Goal: Information Seeking & Learning: Learn about a topic

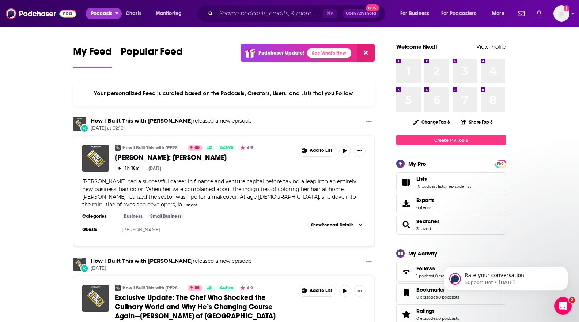
click at [102, 15] on span "Podcasts" at bounding box center [102, 13] width 22 height 10
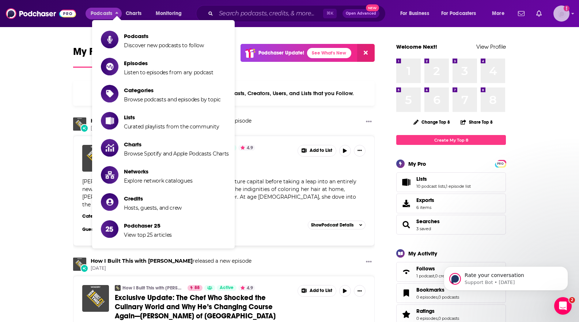
click at [565, 14] on img "Logged in as systemsteam" at bounding box center [561, 13] width 16 height 16
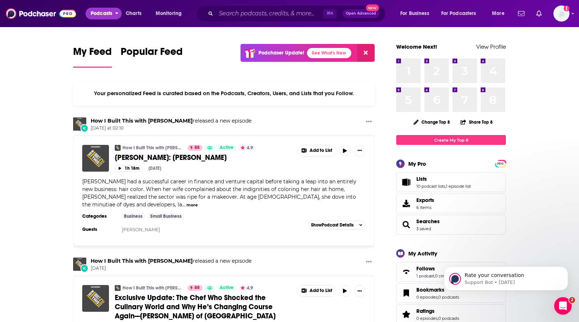
click at [100, 10] on span "Podcasts" at bounding box center [102, 13] width 22 height 10
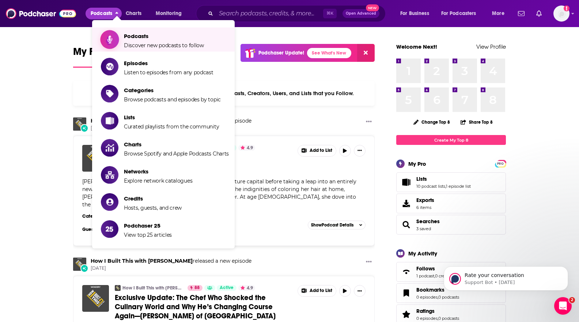
click at [128, 37] on span "Podcasts" at bounding box center [164, 36] width 80 height 7
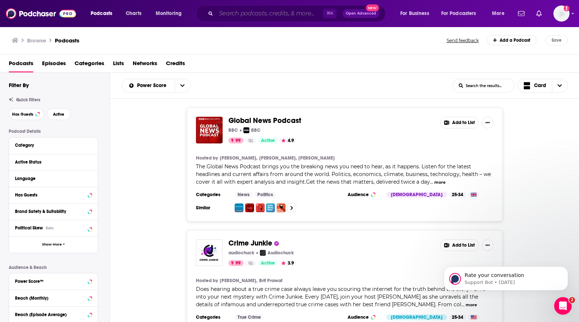
click at [248, 15] on input "Search podcasts, credits, & more..." at bounding box center [269, 14] width 107 height 12
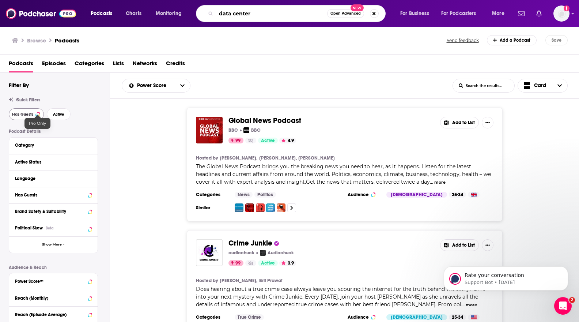
type input "data center"
click at [26, 116] on button "Has Guests" at bounding box center [26, 114] width 35 height 12
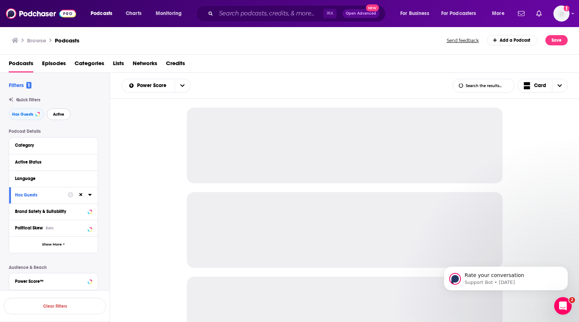
click at [63, 113] on span "Active" at bounding box center [58, 114] width 11 height 4
click at [265, 17] on input "Search podcasts, credits, & more..." at bounding box center [269, 14] width 107 height 12
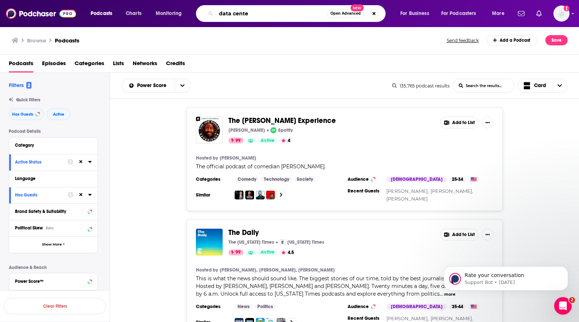
type input "data center"
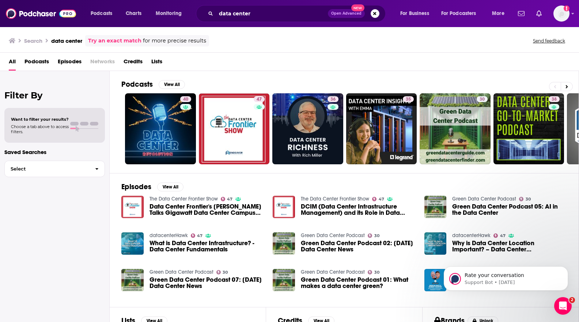
click at [35, 64] on span "Podcasts" at bounding box center [36, 63] width 24 height 15
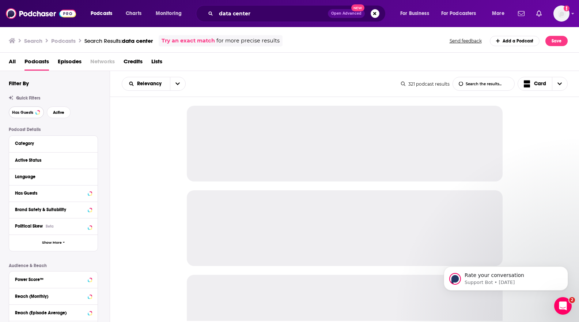
click at [33, 115] on button "Has Guests" at bounding box center [26, 112] width 35 height 12
click at [59, 115] on button "Active" at bounding box center [59, 112] width 24 height 12
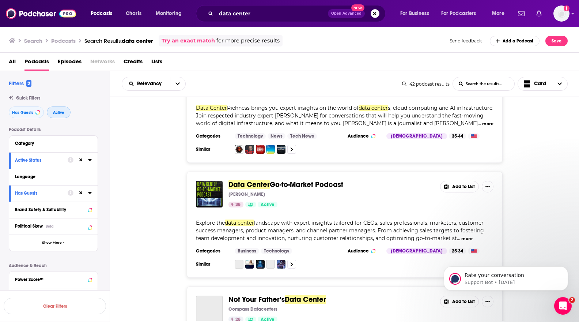
scroll to position [279, 0]
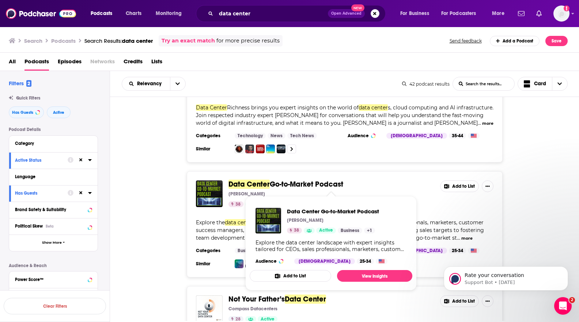
click at [297, 186] on span "Go-to-Market Podcast" at bounding box center [306, 183] width 73 height 9
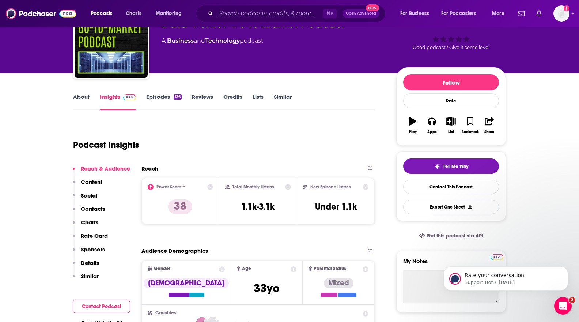
scroll to position [60, 0]
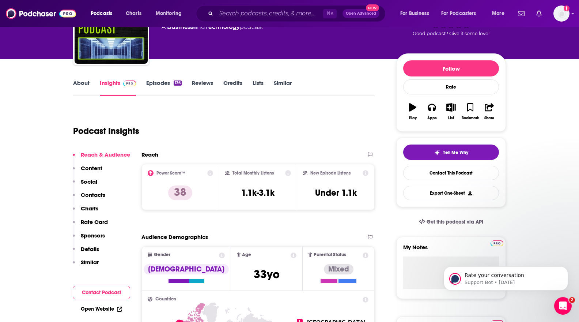
click at [93, 196] on p "Contacts" at bounding box center [93, 194] width 24 height 7
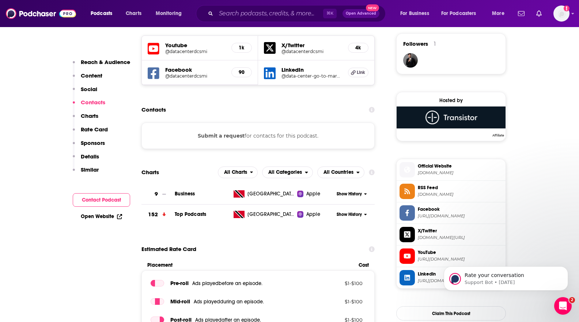
scroll to position [529, 0]
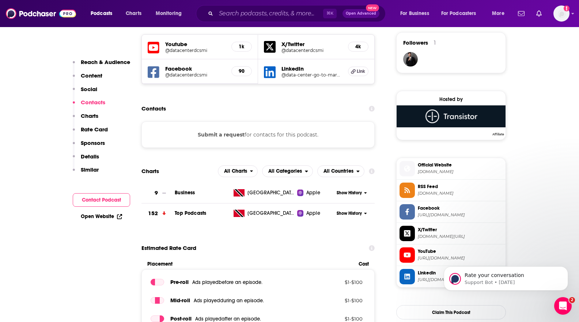
click at [108, 198] on button "Contact Podcast" at bounding box center [101, 200] width 57 height 14
click at [95, 200] on button "Contact Podcast" at bounding box center [101, 200] width 57 height 14
click at [107, 200] on button "Contact Podcast" at bounding box center [101, 200] width 57 height 14
click at [114, 200] on button "Contact Podcast" at bounding box center [101, 200] width 57 height 14
click at [108, 217] on link "Open Website" at bounding box center [101, 216] width 41 height 6
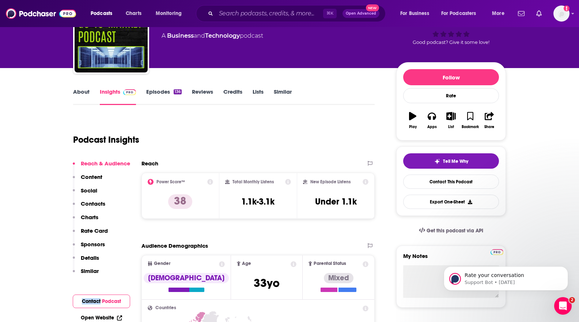
scroll to position [0, 0]
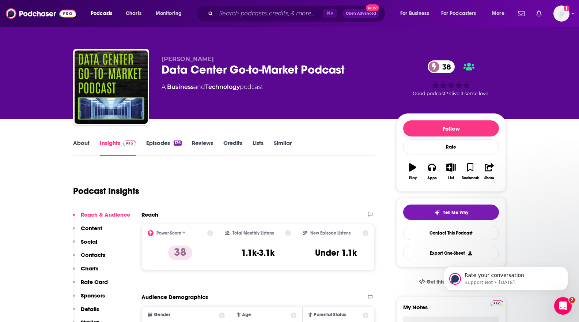
click at [209, 72] on div "Data Center Go-to-Market Podcast 38" at bounding box center [273, 69] width 223 height 14
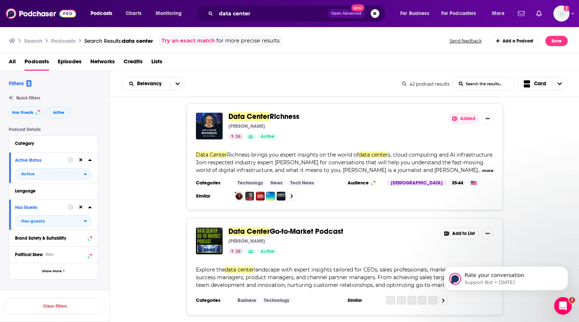
scroll to position [279, 0]
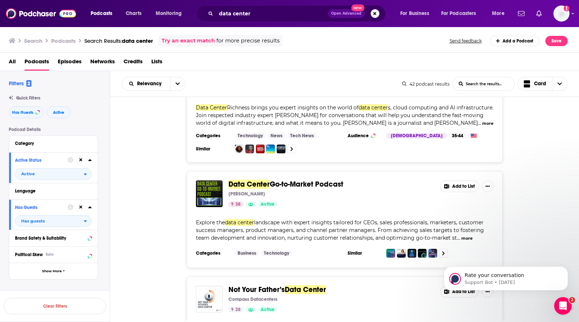
click at [294, 185] on span "Go-to-Market Podcast" at bounding box center [306, 183] width 73 height 9
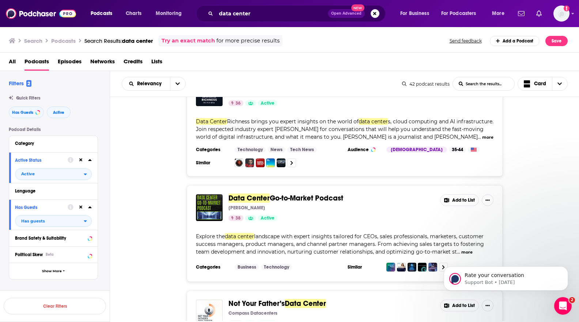
scroll to position [265, 0]
click at [404, 194] on span "Data Center Go-to-Market Podcast" at bounding box center [331, 198] width 206 height 8
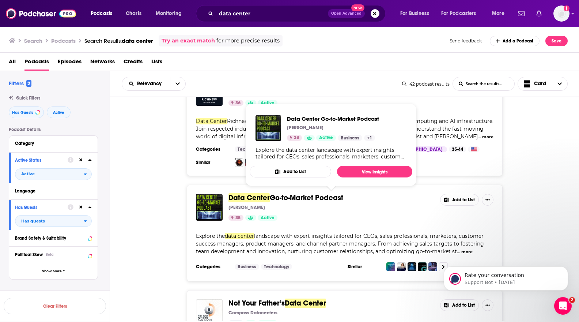
click at [407, 204] on div "Joshua Feinberg" at bounding box center [331, 207] width 206 height 6
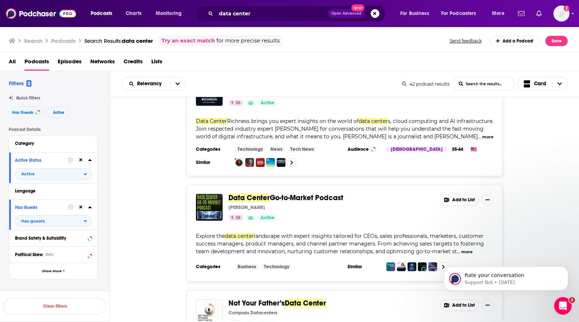
click at [459, 200] on button "Add to List" at bounding box center [459, 200] width 39 height 12
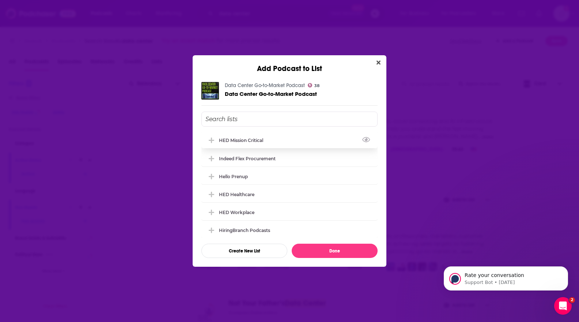
click at [263, 137] on div "HED Mission Critical" at bounding box center [289, 140] width 176 height 16
click at [318, 251] on button "Done" at bounding box center [335, 250] width 86 height 14
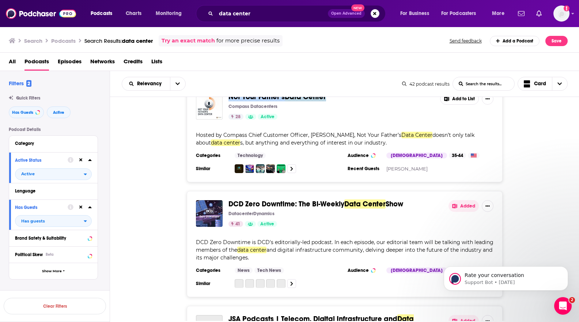
scroll to position [487, 0]
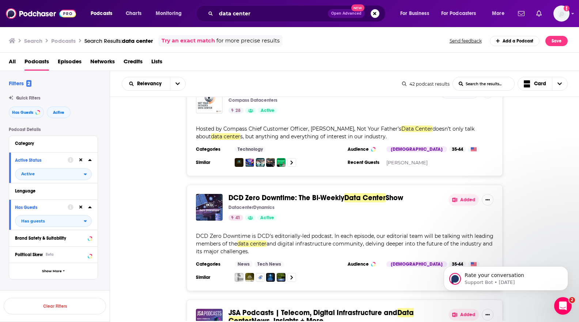
click at [329, 224] on div "DCD Zero Downtime: The Bi-Weekly Data Center Show DatacenterDynamics 41 Active …" at bounding box center [345, 238] width 316 height 106
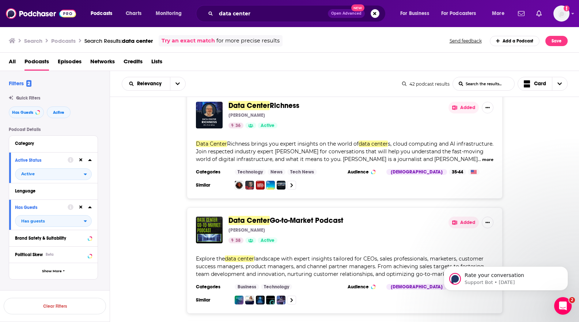
scroll to position [243, 0]
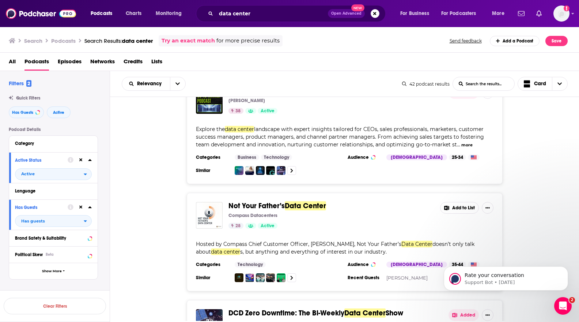
click at [352, 229] on div "Not Your Father’s Data Center Compass Datacenters 28 Active Add to List Hosted …" at bounding box center [345, 242] width 316 height 98
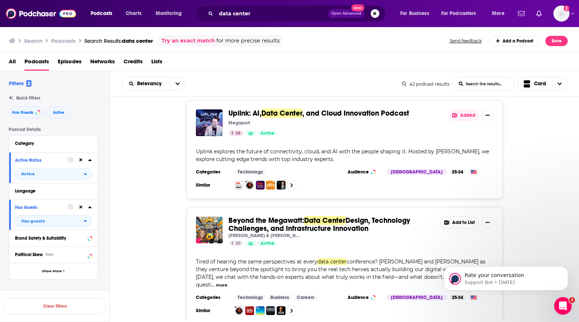
scroll to position [801, 0]
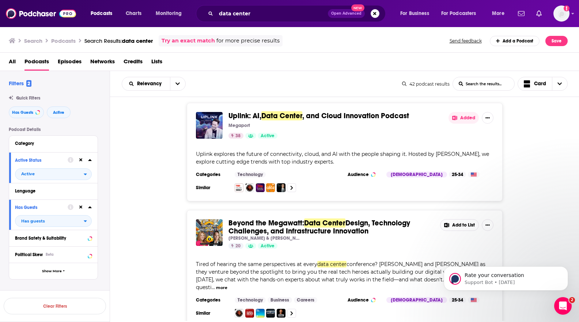
click at [462, 220] on button "Add to List" at bounding box center [459, 225] width 39 height 12
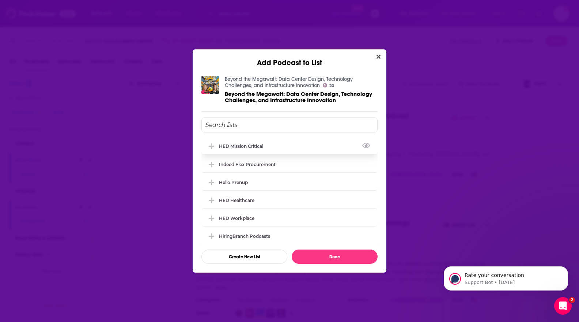
click at [284, 148] on div "HED Mission Critical" at bounding box center [289, 146] width 176 height 16
click at [326, 253] on button "Done" at bounding box center [335, 256] width 86 height 14
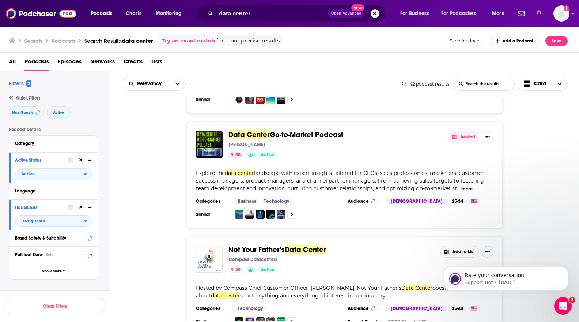
scroll to position [338, 0]
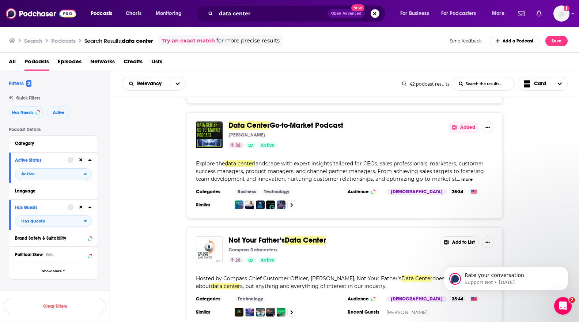
click at [459, 243] on button "Add to List" at bounding box center [459, 242] width 39 height 12
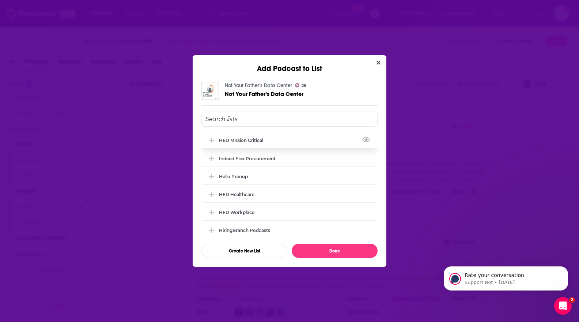
click at [279, 144] on div "HED Mission Critical" at bounding box center [289, 140] width 176 height 16
click at [319, 250] on button "Done" at bounding box center [335, 250] width 86 height 14
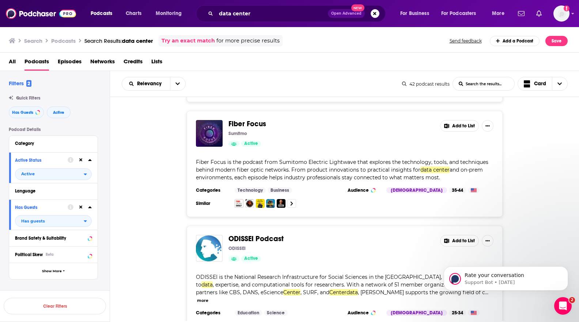
scroll to position [2486, 0]
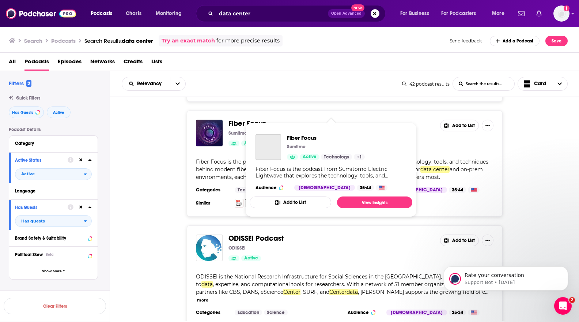
click at [249, 119] on span "Fiber Focus" at bounding box center [247, 123] width 38 height 9
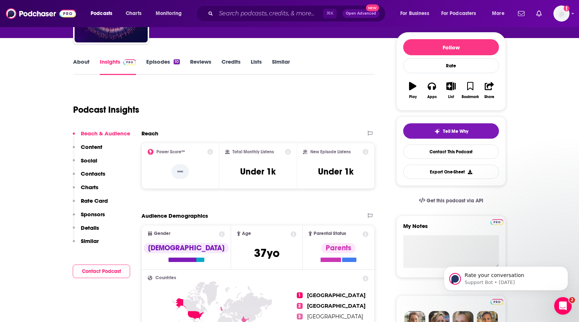
scroll to position [150, 0]
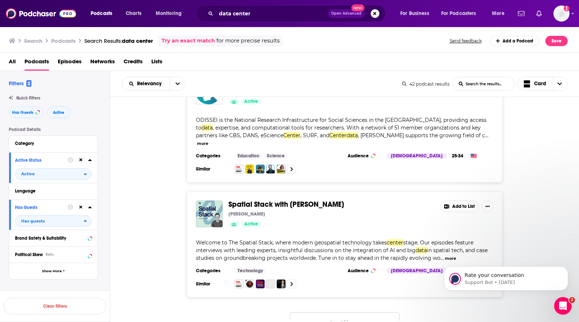
scroll to position [2635, 0]
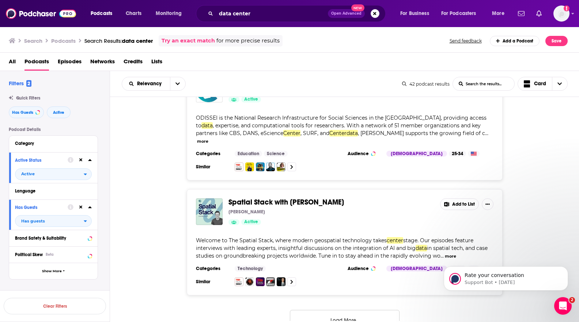
click at [368, 310] on button "Load More..." at bounding box center [345, 320] width 110 height 20
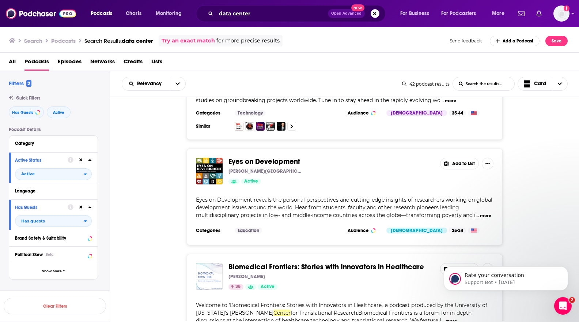
scroll to position [2790, 0]
click at [482, 212] on button "more" at bounding box center [485, 215] width 11 height 6
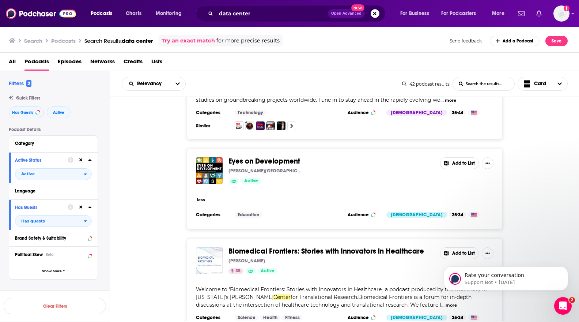
click at [204, 197] on button "less" at bounding box center [201, 200] width 8 height 6
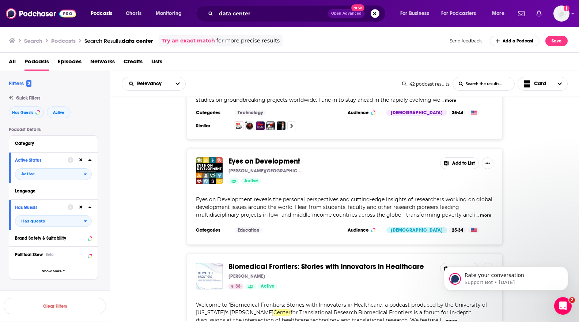
click at [480, 212] on button "more" at bounding box center [485, 215] width 11 height 6
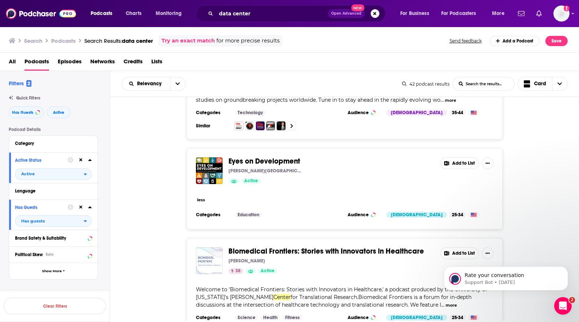
click at [201, 197] on button "less" at bounding box center [201, 200] width 8 height 6
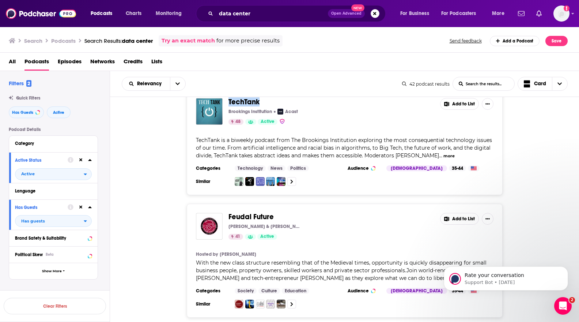
scroll to position [3072, 0]
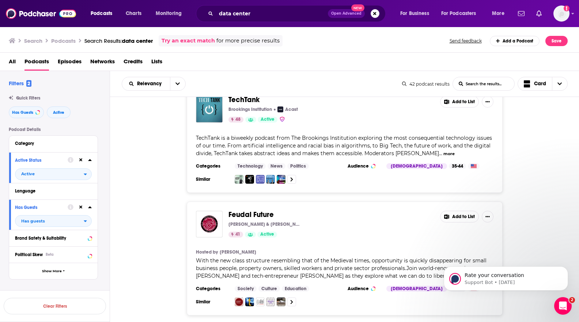
click at [367, 221] on div "Joel Kotkin & Marshall Toplansky" at bounding box center [331, 224] width 206 height 6
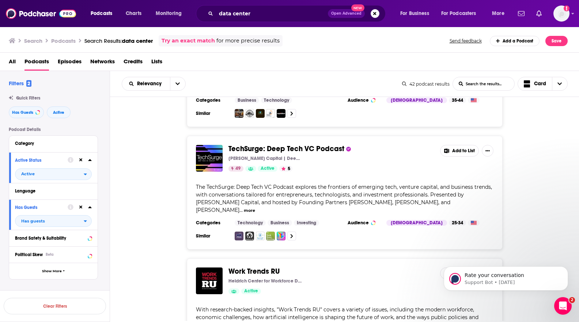
scroll to position [3503, 0]
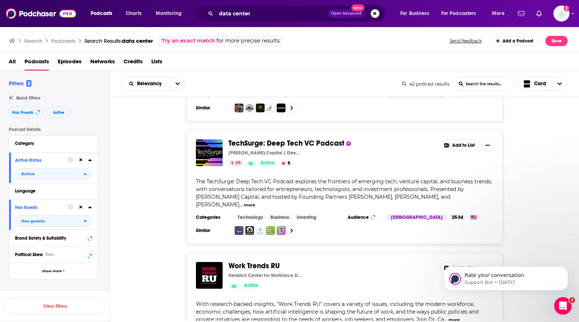
click at [255, 202] on button "more" at bounding box center [249, 205] width 11 height 6
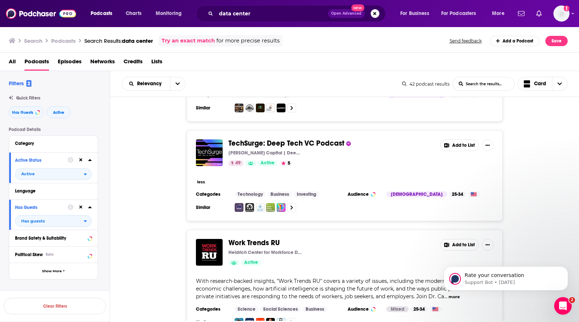
click at [200, 179] on button "less" at bounding box center [201, 182] width 8 height 6
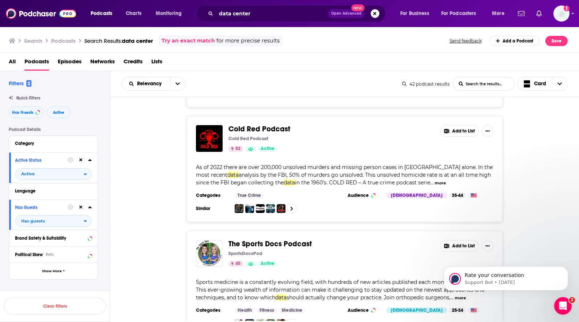
scroll to position [4582, 0]
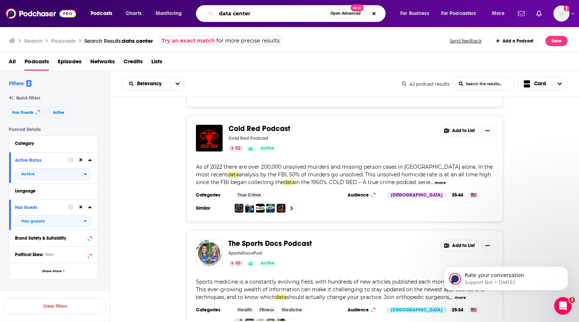
drag, startPoint x: 258, startPoint y: 14, endPoint x: 205, endPoint y: 14, distance: 52.3
click at [205, 14] on div "data center Open Advanced New" at bounding box center [291, 13] width 190 height 17
click at [229, 14] on input "data center" at bounding box center [271, 14] width 111 height 12
drag, startPoint x: 229, startPoint y: 14, endPoint x: 243, endPoint y: 14, distance: 13.9
click at [243, 14] on input "data center" at bounding box center [271, 14] width 111 height 12
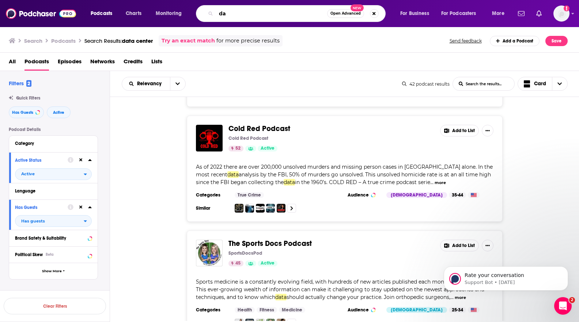
type input "d"
type input "tech center"
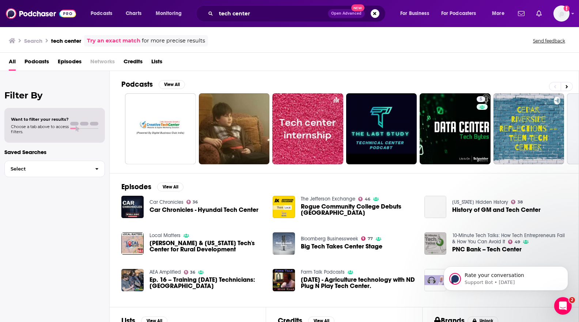
click at [39, 56] on span "Podcasts" at bounding box center [36, 63] width 24 height 15
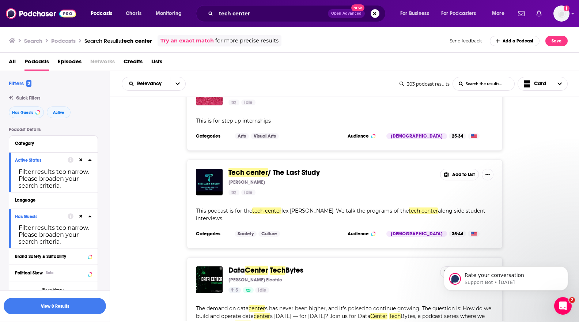
scroll to position [308, 0]
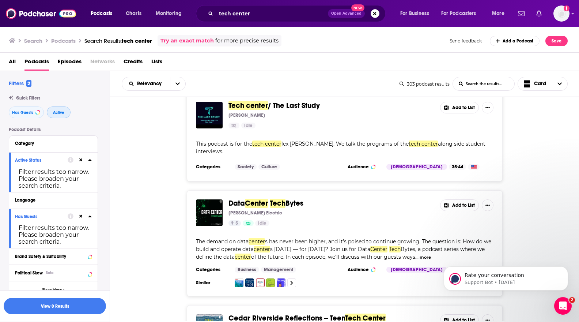
click at [62, 110] on span "Active" at bounding box center [58, 112] width 11 height 4
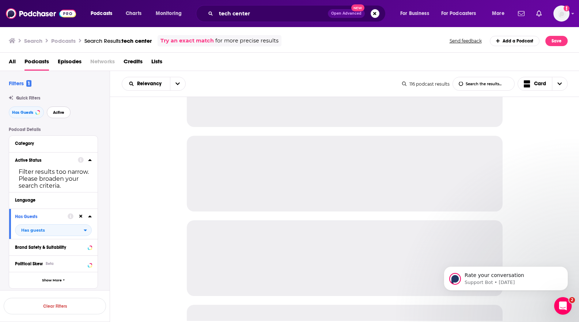
click at [61, 115] on button "Active" at bounding box center [59, 112] width 24 height 12
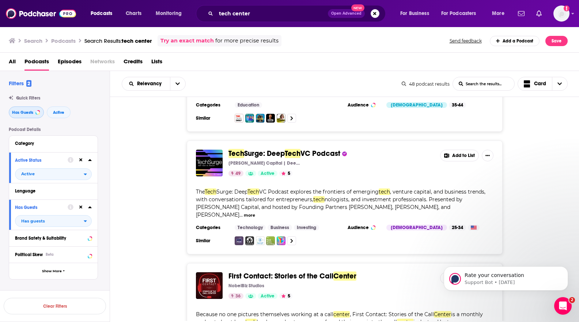
click at [30, 113] on span "Has Guests" at bounding box center [22, 112] width 21 height 4
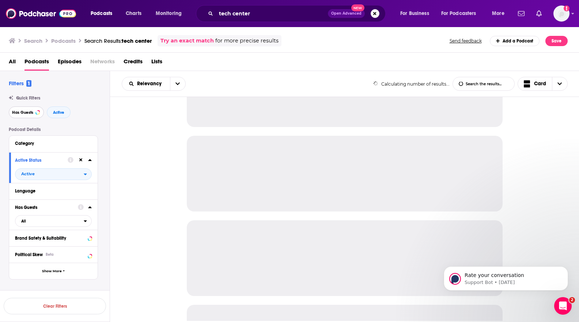
click at [30, 113] on span "Has Guests" at bounding box center [22, 112] width 21 height 4
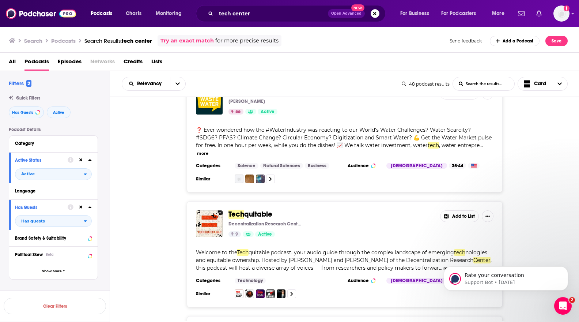
scroll to position [1561, 0]
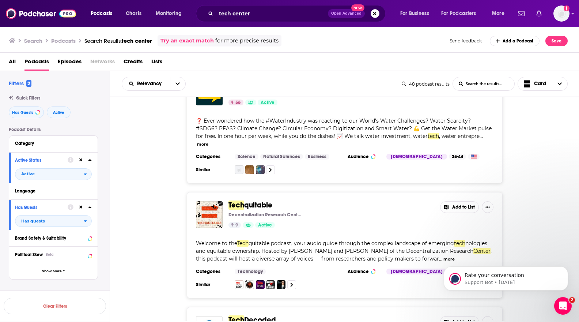
click at [428, 240] on span "nologies and equitable ownership. Hosted by Connor Spelliscy and Tony Douglas J…" at bounding box center [341, 247] width 291 height 14
drag, startPoint x: 428, startPoint y: 205, endPoint x: 478, endPoint y: 204, distance: 49.7
click at [478, 240] on span "Welcome to the Tech quitable podcast, your audio guide through the complex land…" at bounding box center [344, 251] width 296 height 22
copy span "Decentralization Research Center"
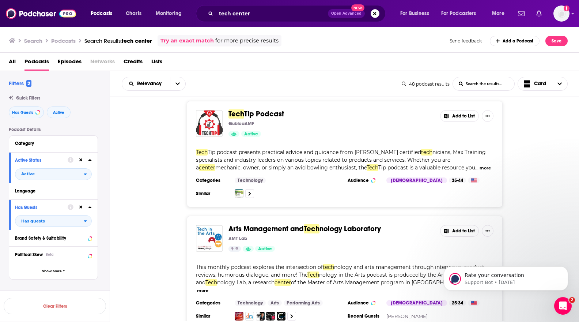
scroll to position [2119, 0]
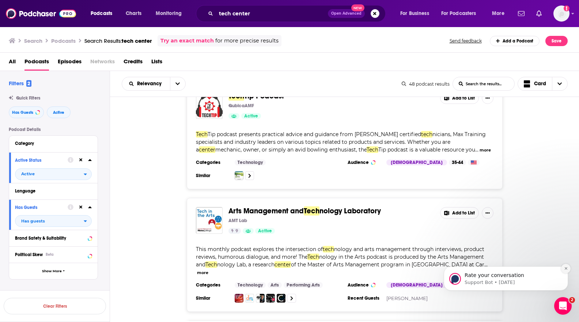
click at [565, 267] on icon "Dismiss notification" at bounding box center [566, 268] width 4 height 4
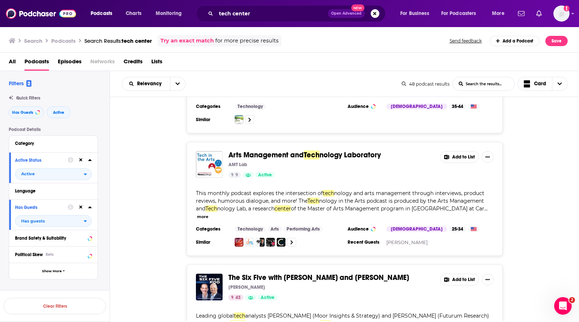
scroll to position [2176, 0]
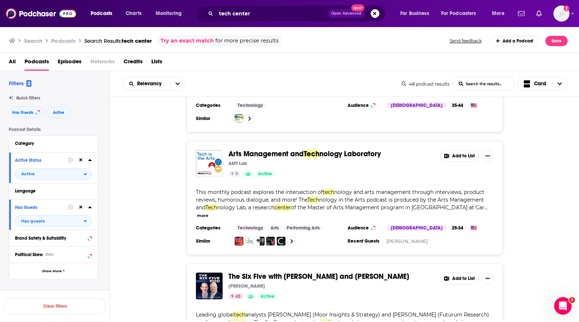
click at [148, 263] on div "The Six Five with Patrick Moorhead and Daniel Newman Daniel Newman 43 Active Ad…" at bounding box center [344, 316] width 469 height 106
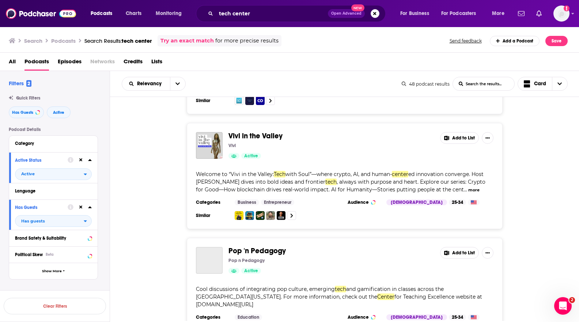
scroll to position [2668, 0]
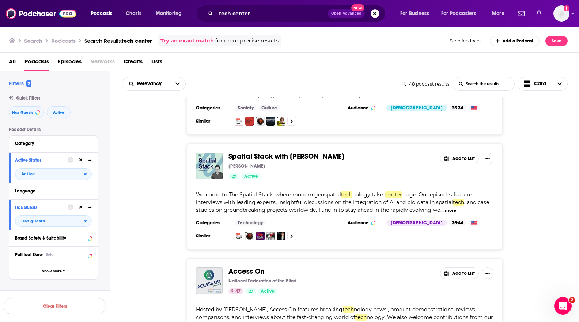
scroll to position [3107, 0]
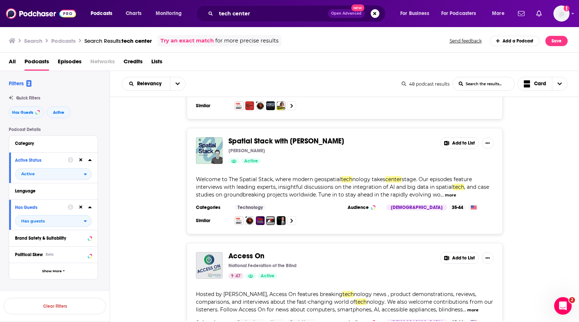
click at [469, 307] on button "more" at bounding box center [472, 310] width 11 height 6
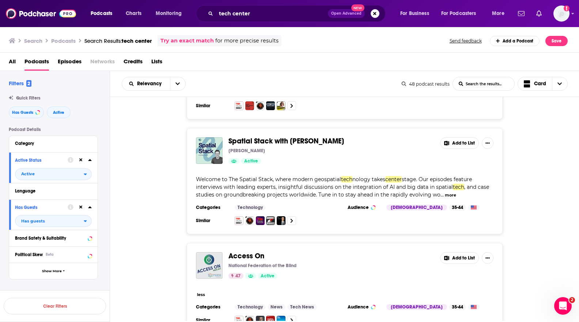
click at [203, 291] on button "less" at bounding box center [201, 294] width 8 height 6
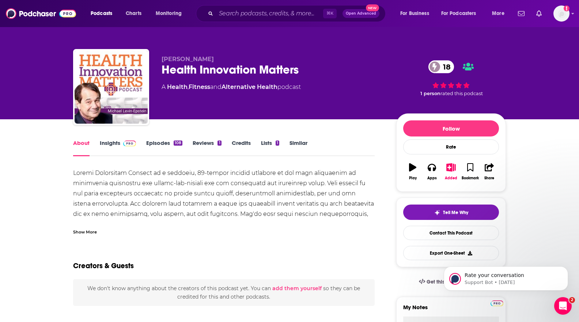
click at [166, 149] on link "Episodes 108" at bounding box center [164, 147] width 36 height 17
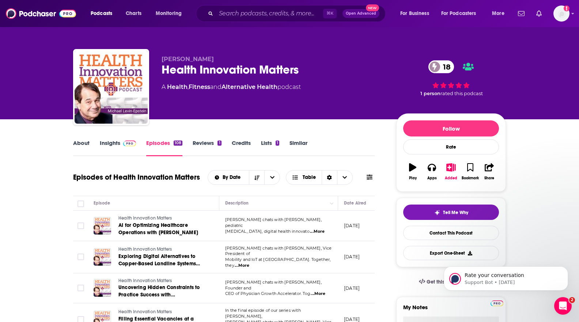
click at [118, 152] on link "Insights" at bounding box center [118, 147] width 36 height 17
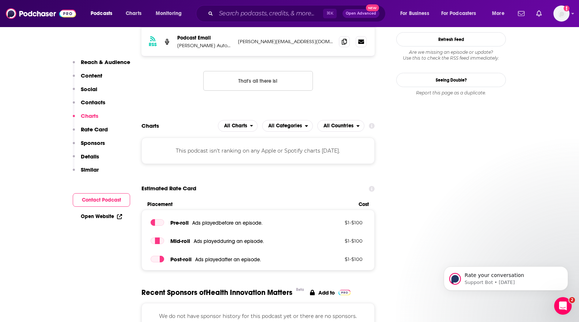
scroll to position [757, 0]
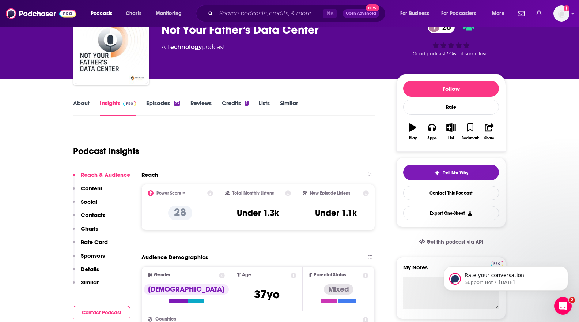
click at [90, 189] on p "Content" at bounding box center [92, 188] width 22 height 7
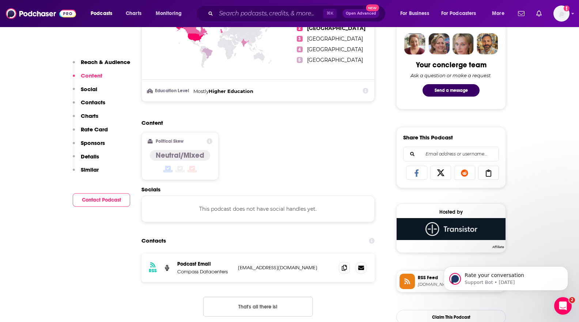
scroll to position [376, 0]
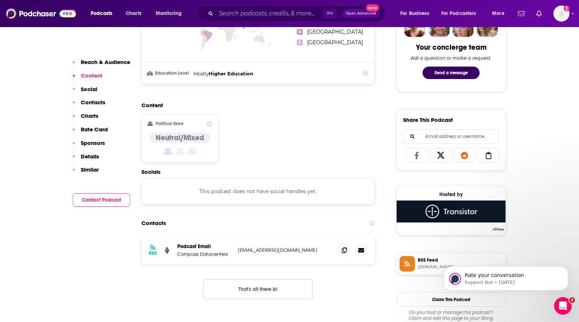
click at [82, 153] on p "Details" at bounding box center [90, 156] width 18 height 7
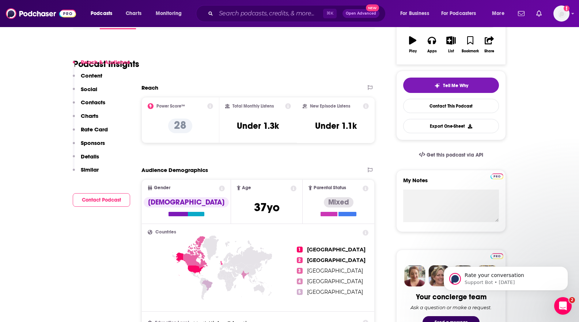
scroll to position [169, 0]
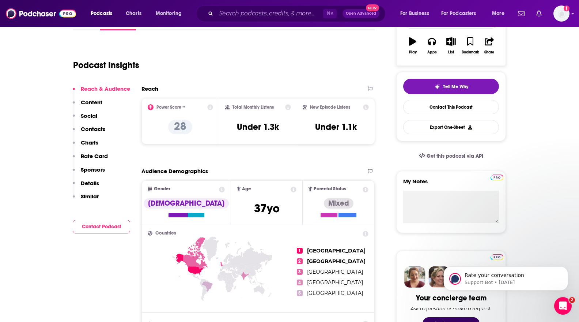
scroll to position [125, 0]
click at [90, 200] on p "Similar" at bounding box center [90, 196] width 18 height 7
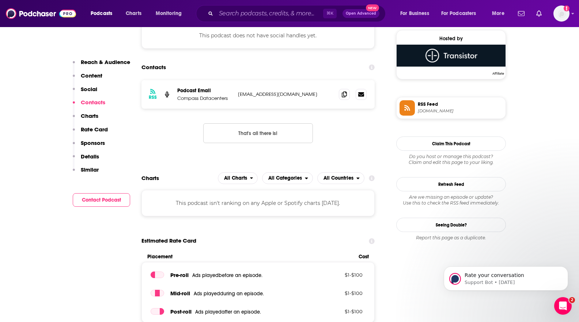
scroll to position [533, 0]
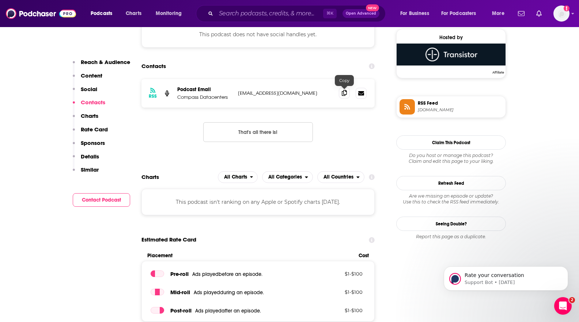
click at [343, 94] on icon at bounding box center [344, 93] width 5 height 6
click at [348, 95] on span at bounding box center [344, 92] width 11 height 11
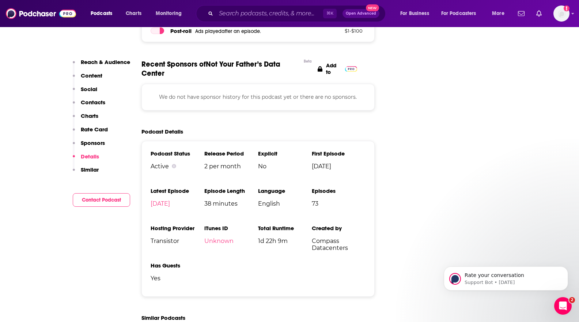
scroll to position [808, 0]
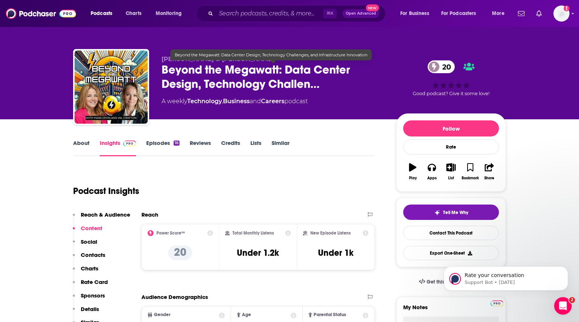
click at [303, 86] on span "Beyond the Megawatt: Data Center Design, Technology Challen…" at bounding box center [273, 76] width 223 height 29
click at [253, 80] on span "Beyond the Megawatt: Data Center Design, Technology Challen…" at bounding box center [273, 76] width 223 height 29
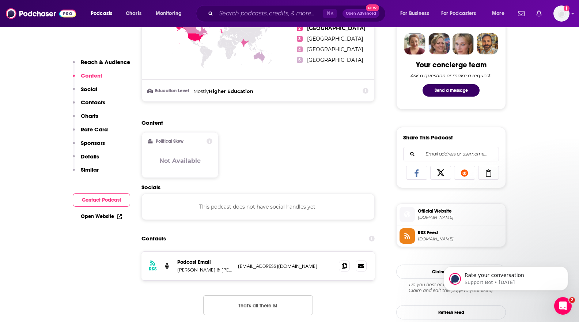
scroll to position [359, 0]
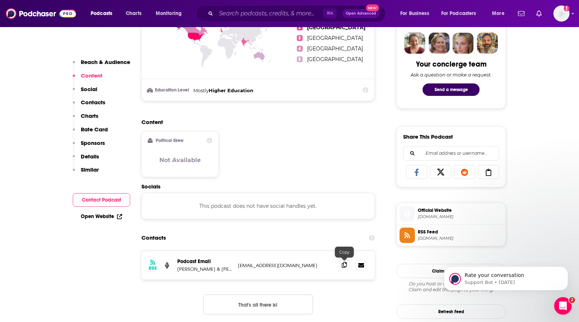
click at [341, 265] on span at bounding box center [344, 264] width 11 height 11
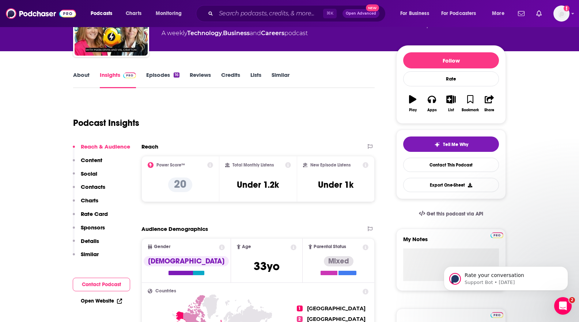
scroll to position [68, 0]
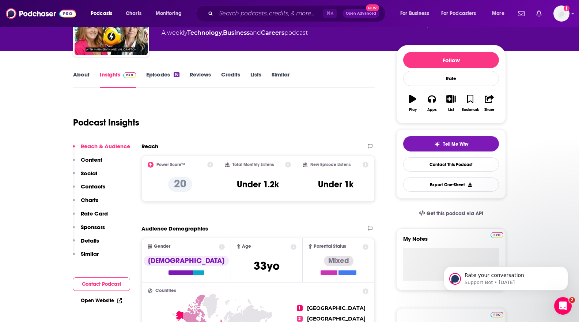
click at [117, 300] on icon at bounding box center [119, 300] width 5 height 5
click at [452, 104] on button "List" at bounding box center [450, 103] width 19 height 26
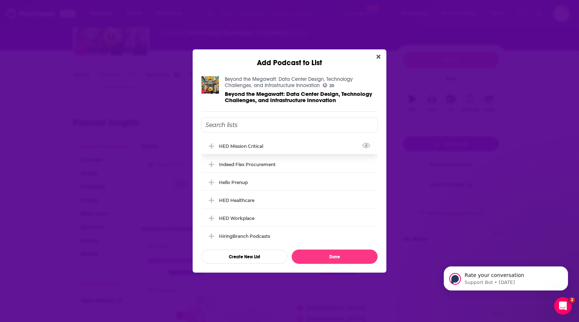
click at [243, 146] on div "HED Mission Critical" at bounding box center [243, 145] width 49 height 5
click at [319, 254] on button "Done" at bounding box center [335, 256] width 86 height 14
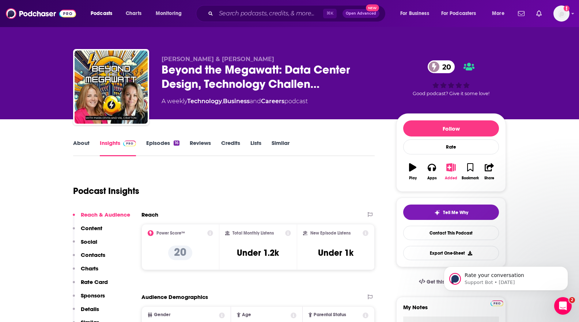
scroll to position [68, 0]
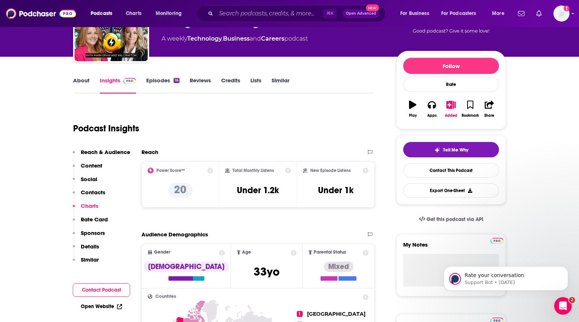
scroll to position [0, 0]
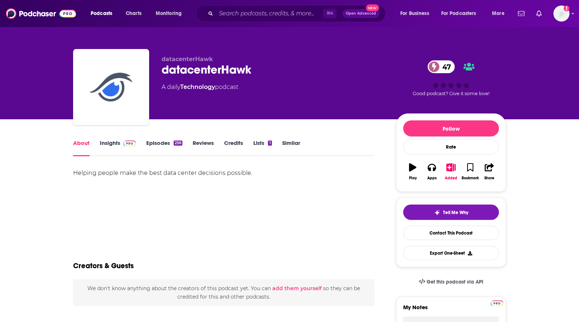
click at [108, 142] on link "Insights" at bounding box center [118, 147] width 36 height 17
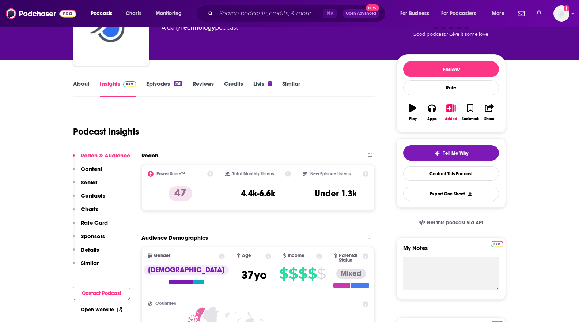
click at [105, 224] on p "Rate Card" at bounding box center [94, 222] width 27 height 7
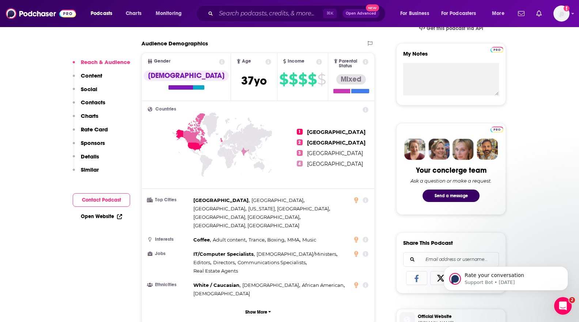
scroll to position [254, 0]
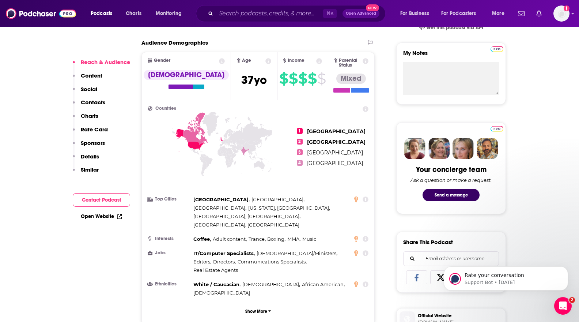
click at [90, 78] on p "Content" at bounding box center [92, 75] width 22 height 7
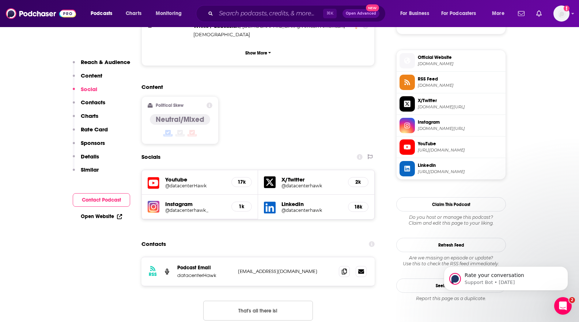
scroll to position [513, 0]
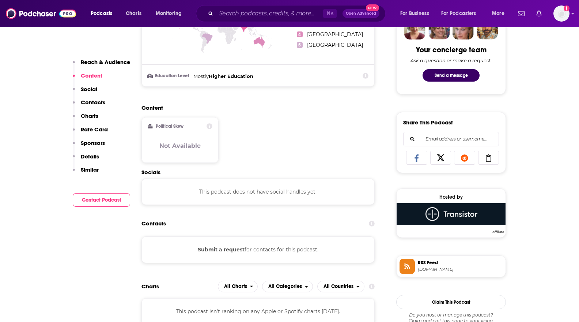
scroll to position [380, 0]
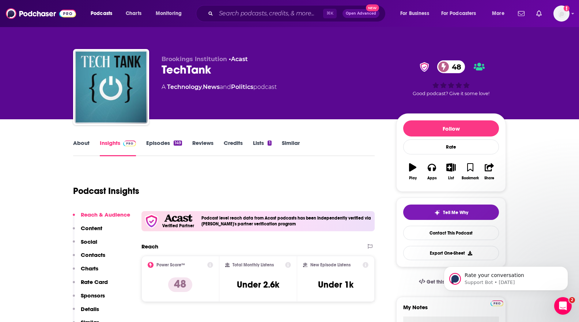
click at [78, 144] on link "About" at bounding box center [81, 147] width 16 height 17
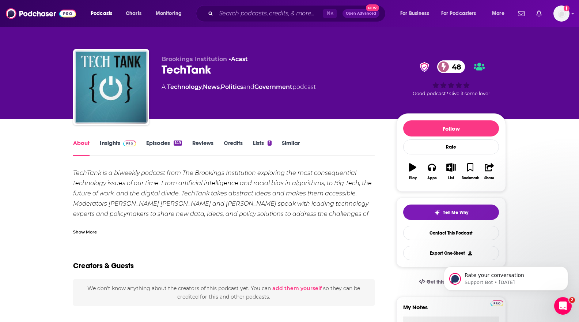
click at [77, 228] on div "Show More" at bounding box center [85, 231] width 24 height 7
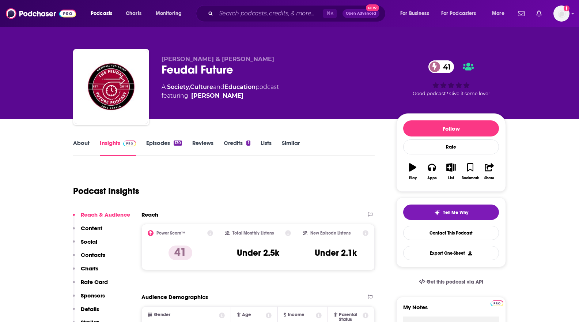
click at [84, 139] on link "About" at bounding box center [81, 147] width 16 height 17
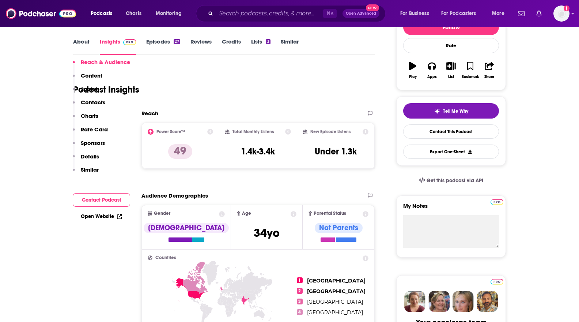
scroll to position [91, 0]
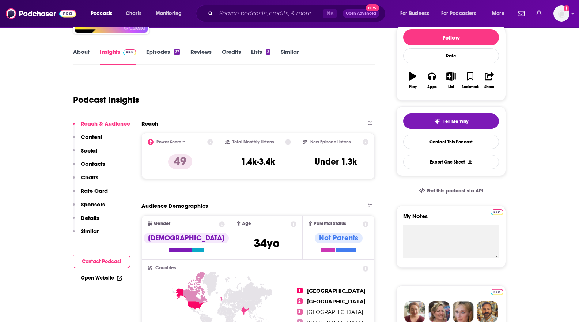
click at [81, 56] on link "About" at bounding box center [81, 56] width 16 height 17
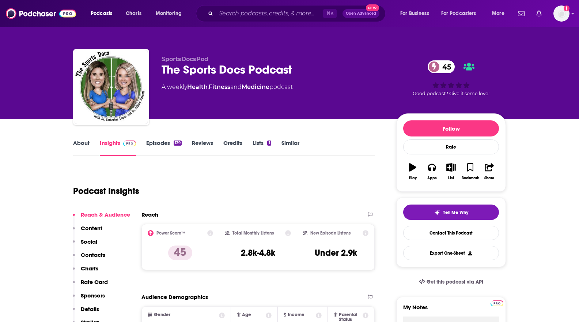
click at [79, 144] on link "About" at bounding box center [81, 147] width 16 height 17
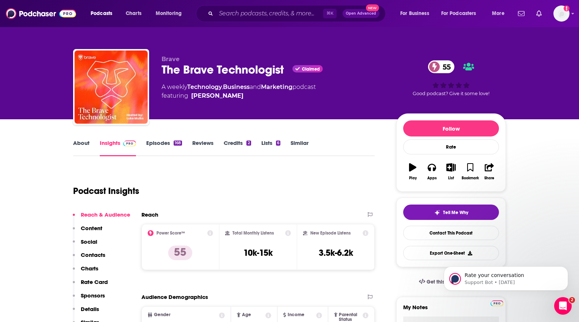
click at [76, 142] on link "About" at bounding box center [81, 147] width 16 height 17
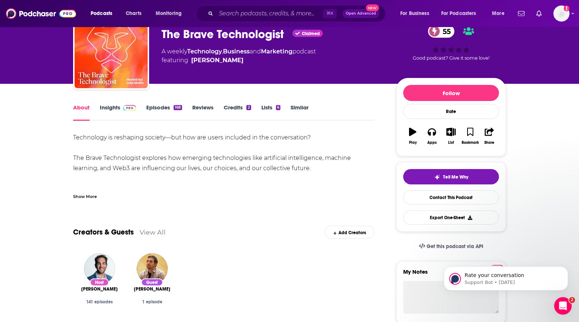
scroll to position [47, 0]
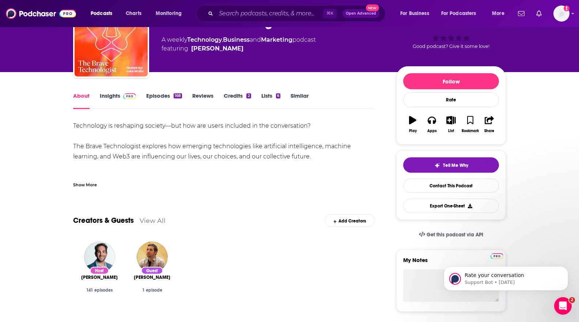
click at [116, 96] on link "Insights" at bounding box center [118, 100] width 36 height 17
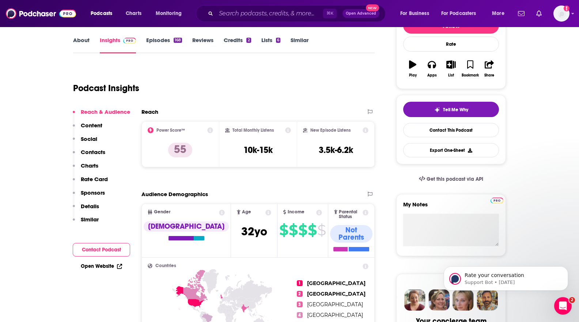
scroll to position [104, 0]
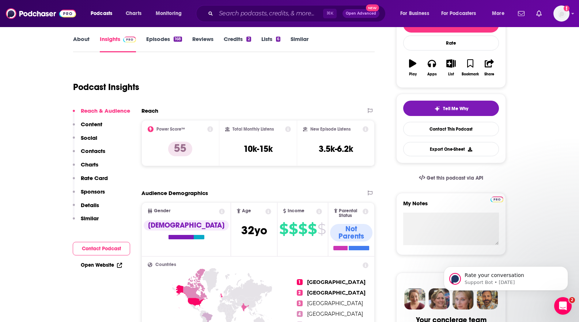
click at [112, 263] on link "Open Website" at bounding box center [101, 265] width 41 height 6
click at [110, 265] on link "Open Website" at bounding box center [101, 265] width 41 height 6
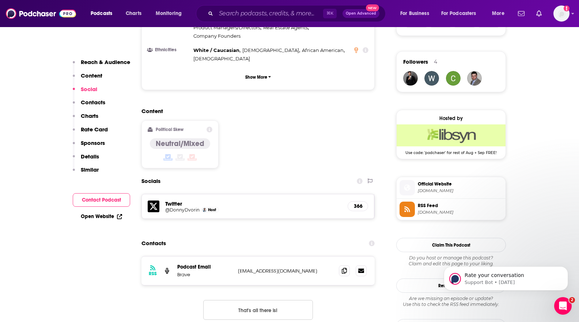
scroll to position [519, 0]
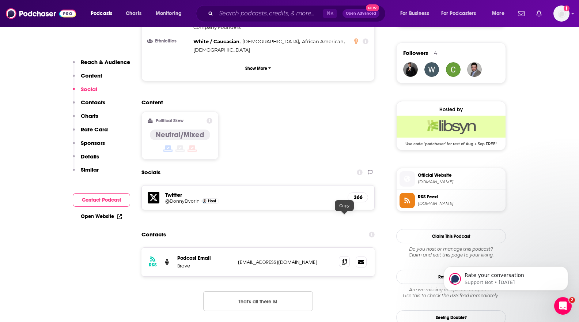
click at [344, 256] on span at bounding box center [344, 261] width 11 height 11
click at [169, 191] on h5 "Twitter" at bounding box center [253, 194] width 176 height 7
click at [212, 198] on div "Host" at bounding box center [210, 201] width 18 height 6
click at [93, 103] on p "Contacts" at bounding box center [93, 102] width 24 height 7
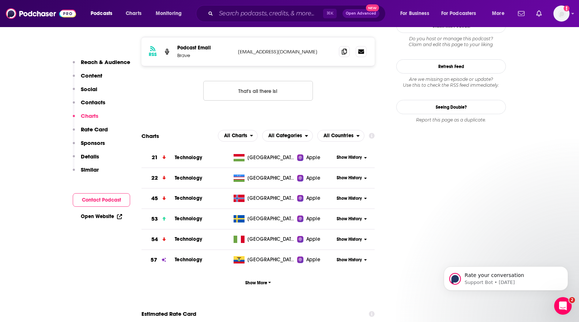
scroll to position [882, 0]
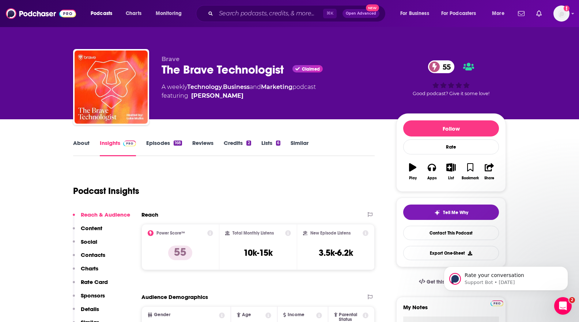
click at [235, 143] on link "Credits 2" at bounding box center [237, 147] width 27 height 17
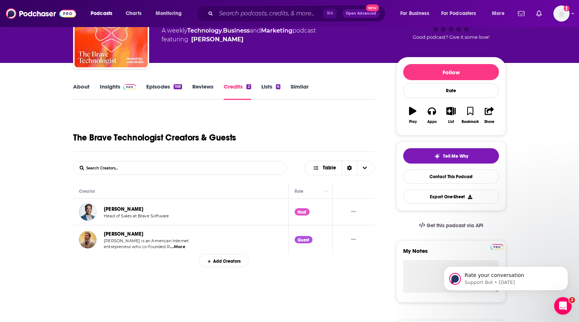
scroll to position [57, 0]
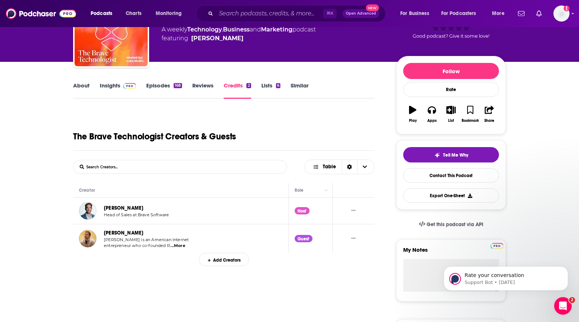
click at [177, 246] on span "...More" at bounding box center [177, 246] width 15 height 6
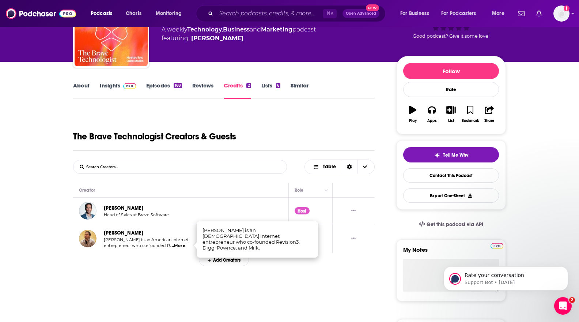
click at [291, 132] on div "The Brave Technologist Creators & Guests" at bounding box center [223, 130] width 301 height 40
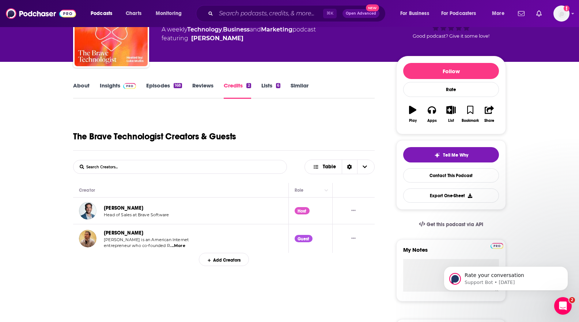
click at [273, 87] on link "Lists 6" at bounding box center [270, 90] width 19 height 17
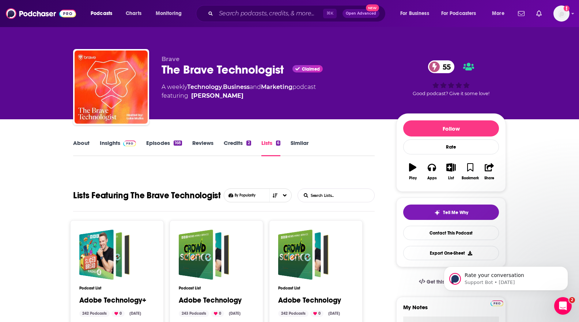
click at [291, 143] on link "Similar" at bounding box center [300, 147] width 18 height 17
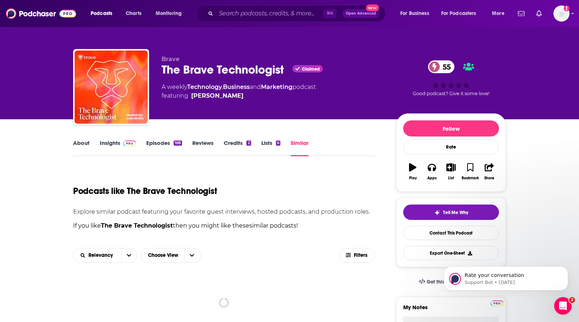
click at [233, 141] on link "Credits 2" at bounding box center [237, 147] width 27 height 17
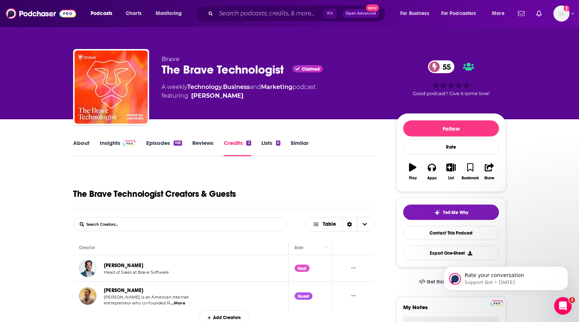
click at [203, 140] on link "Reviews" at bounding box center [202, 147] width 21 height 17
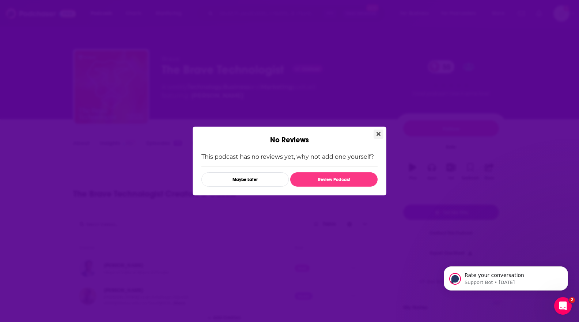
click at [375, 131] on button "Close" at bounding box center [378, 133] width 10 height 9
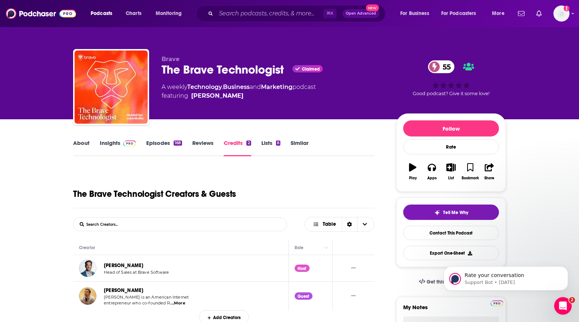
click at [114, 145] on link "Insights" at bounding box center [118, 147] width 36 height 17
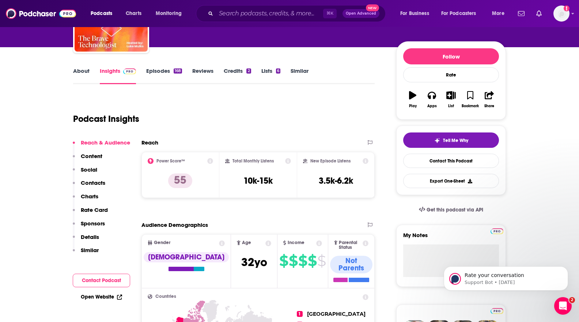
scroll to position [75, 0]
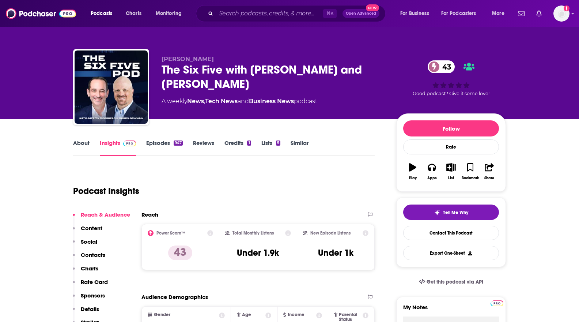
click at [266, 183] on div "Podcast Insights" at bounding box center [221, 186] width 296 height 37
click at [74, 144] on link "About" at bounding box center [81, 147] width 16 height 17
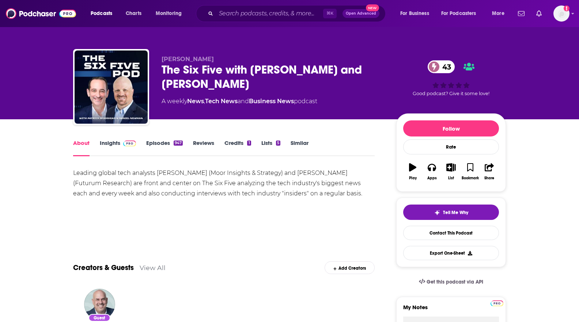
click at [106, 145] on link "Insights" at bounding box center [118, 147] width 36 height 17
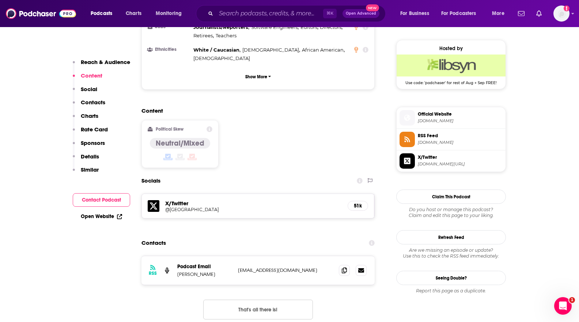
scroll to position [531, 0]
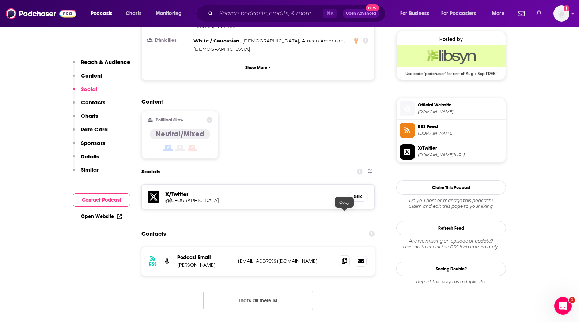
click at [346, 258] on icon at bounding box center [344, 261] width 5 height 6
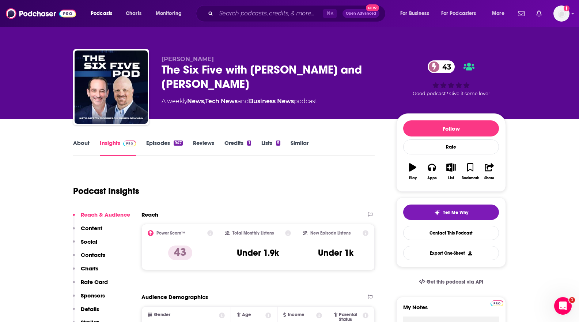
scroll to position [1, 0]
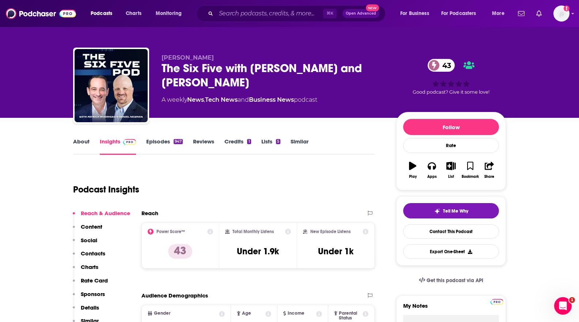
click at [247, 142] on div "1" at bounding box center [249, 141] width 4 height 5
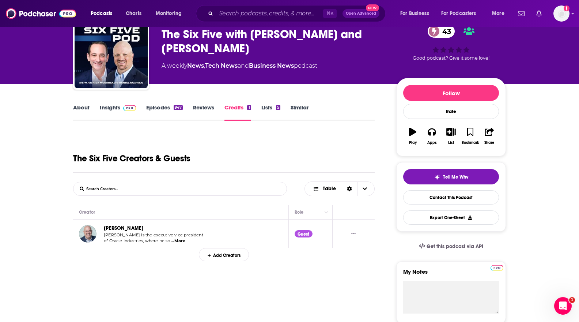
scroll to position [45, 0]
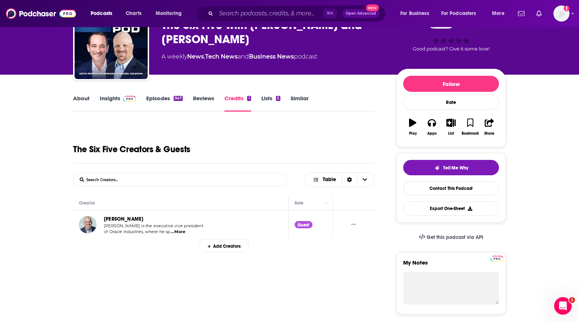
click at [86, 104] on link "About" at bounding box center [81, 103] width 16 height 17
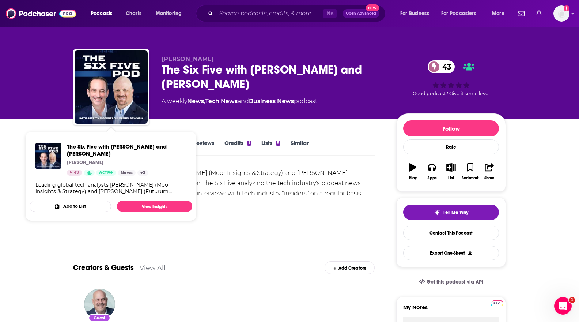
click at [224, 174] on div "Leading global tech analysts Patrick Moorhead (Moor Insights & Strategy) and Da…" at bounding box center [223, 183] width 301 height 31
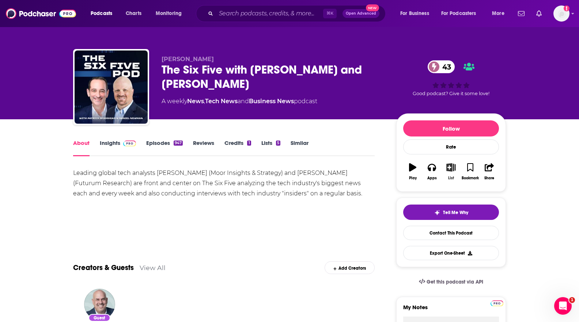
click at [453, 172] on button "List" at bounding box center [450, 171] width 19 height 26
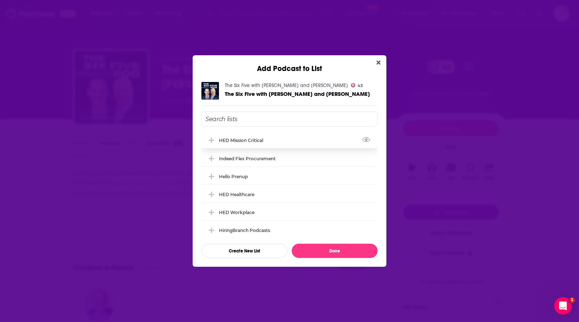
click at [278, 140] on div "HED Mission Critical" at bounding box center [289, 140] width 176 height 16
click at [310, 249] on button "Done" at bounding box center [335, 250] width 86 height 14
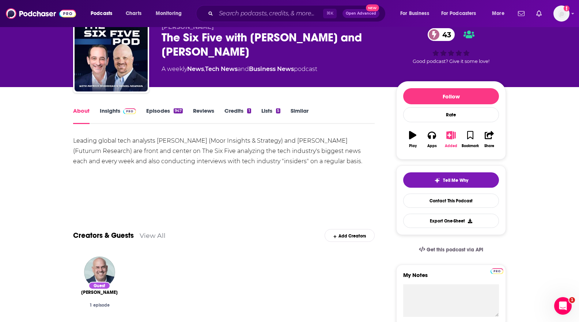
scroll to position [39, 0]
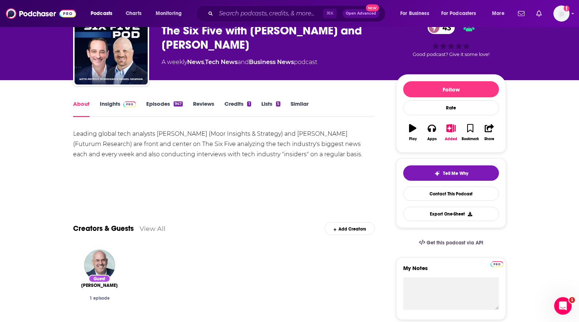
click at [121, 103] on span at bounding box center [128, 103] width 16 height 7
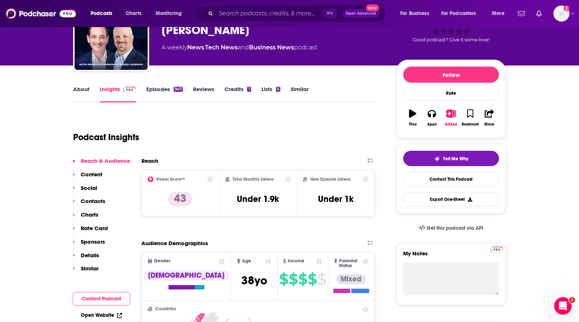
scroll to position [144, 0]
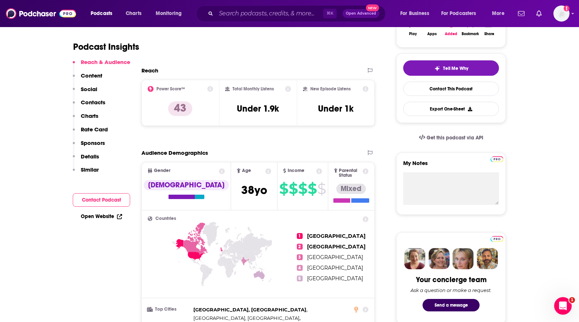
click at [105, 216] on link "Open Website" at bounding box center [101, 216] width 41 height 6
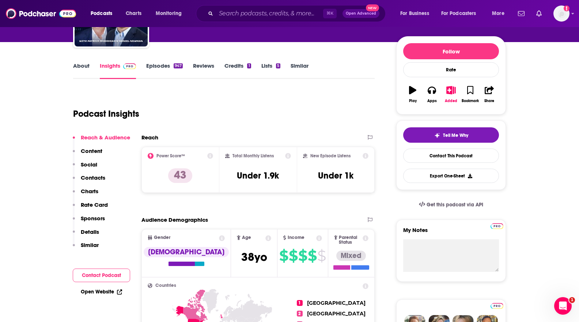
scroll to position [0, 0]
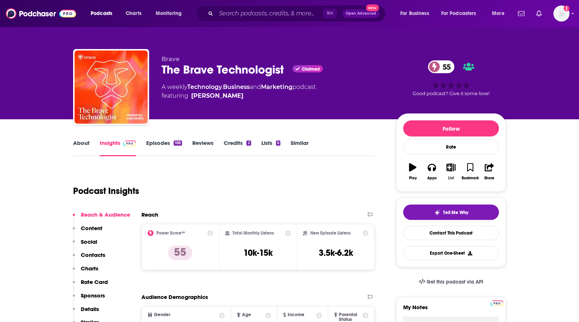
click at [449, 170] on icon "button" at bounding box center [451, 167] width 9 height 8
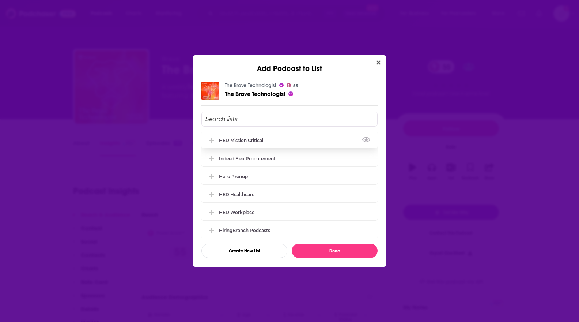
click at [287, 140] on div "HED Mission Critical" at bounding box center [289, 140] width 176 height 16
click at [324, 248] on button "Done" at bounding box center [335, 250] width 86 height 14
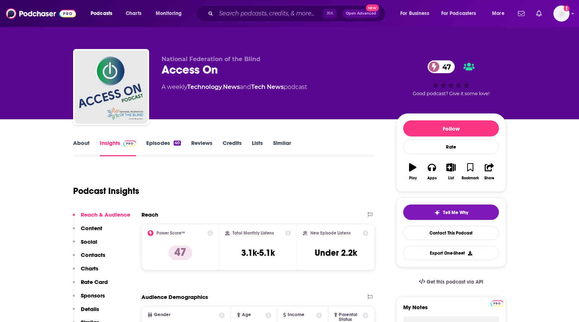
scroll to position [27, 0]
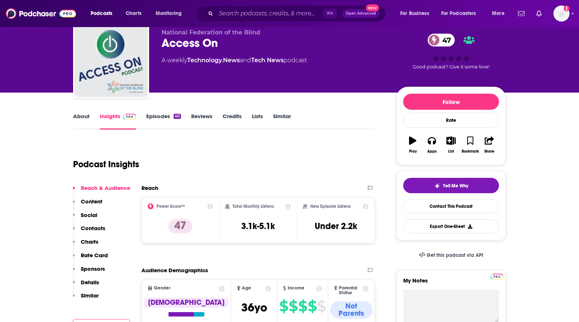
click at [84, 118] on link "About" at bounding box center [81, 121] width 16 height 17
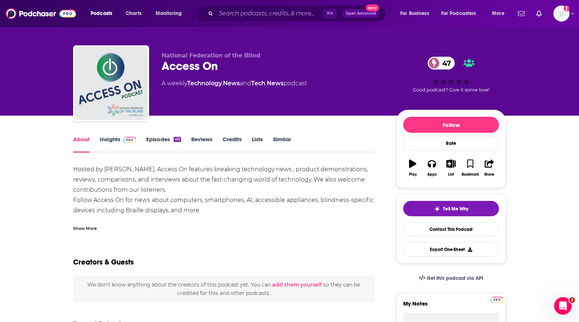
scroll to position [3, 0]
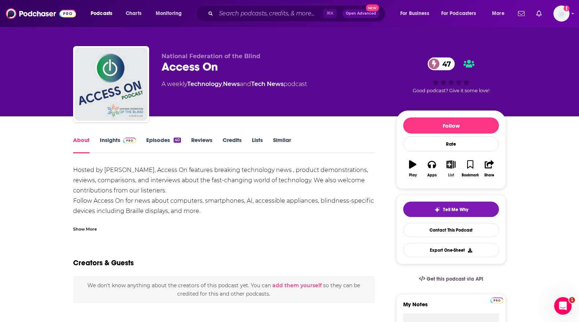
click at [454, 167] on icon "button" at bounding box center [450, 164] width 9 height 8
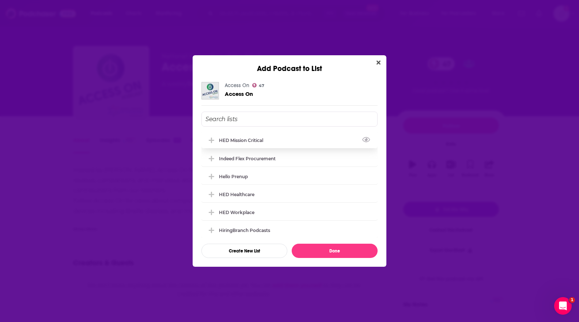
click at [234, 136] on div "HED Mission Critical" at bounding box center [289, 140] width 176 height 16
click at [337, 251] on button "Done" at bounding box center [335, 250] width 86 height 14
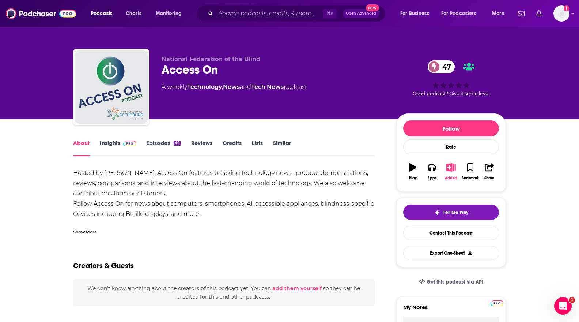
scroll to position [3, 0]
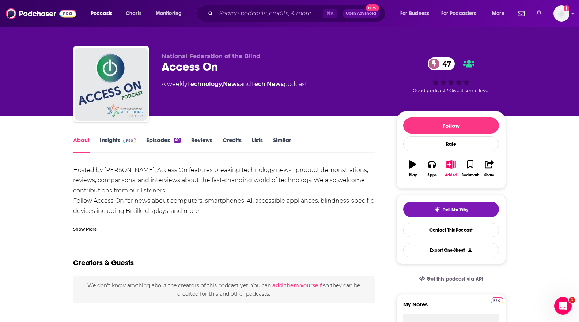
click at [105, 144] on link "Insights" at bounding box center [118, 144] width 36 height 17
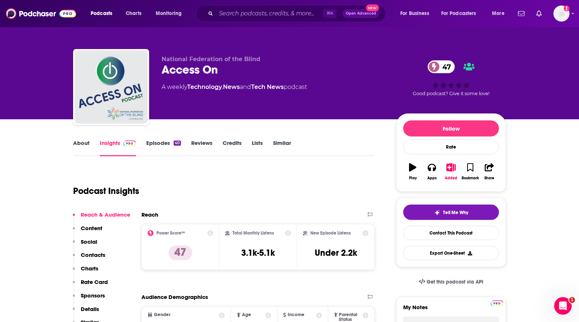
click at [227, 144] on link "Credits" at bounding box center [232, 147] width 19 height 17
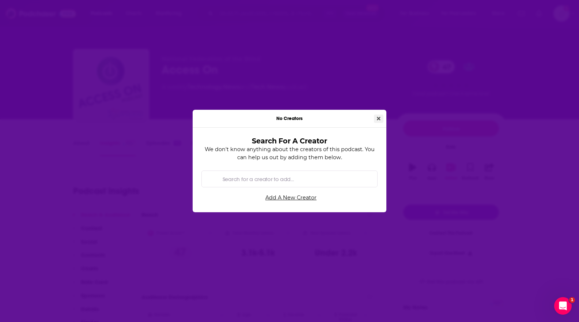
click at [378, 121] on icon "Close" at bounding box center [379, 118] width 4 height 5
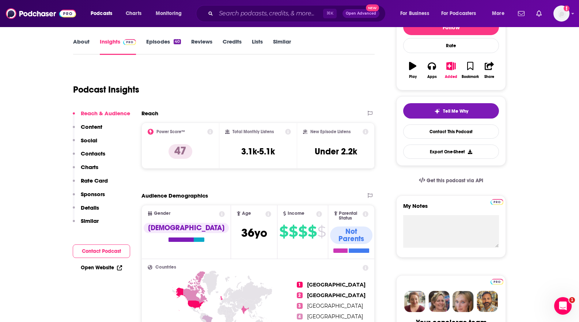
scroll to position [110, 0]
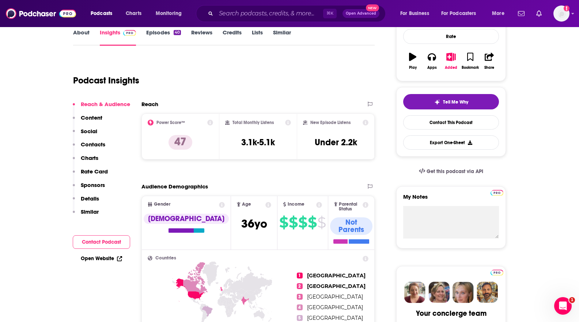
click at [110, 258] on link "Open Website" at bounding box center [101, 258] width 41 height 6
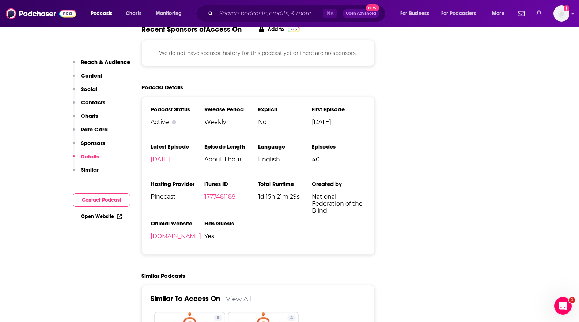
scroll to position [1052, 0]
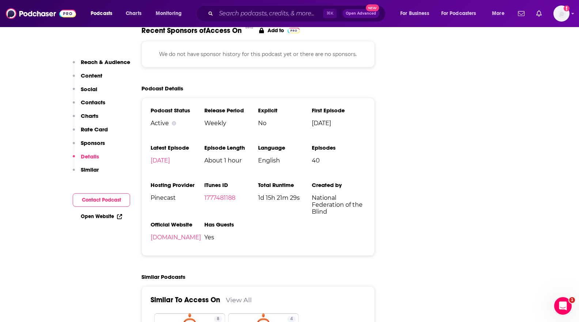
click at [96, 102] on p "Contacts" at bounding box center [93, 102] width 24 height 7
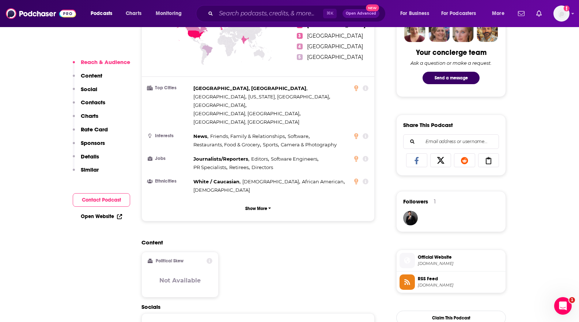
scroll to position [371, 0]
click at [98, 101] on p "Contacts" at bounding box center [93, 102] width 24 height 7
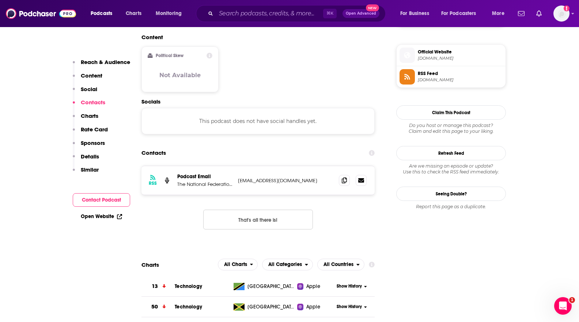
scroll to position [577, 0]
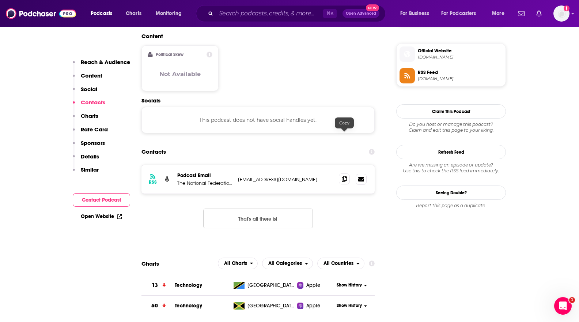
click at [346, 176] on icon at bounding box center [344, 179] width 5 height 6
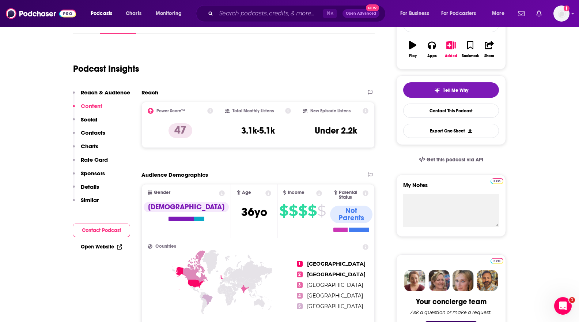
scroll to position [0, 0]
